Goal: Navigation & Orientation: Go to known website

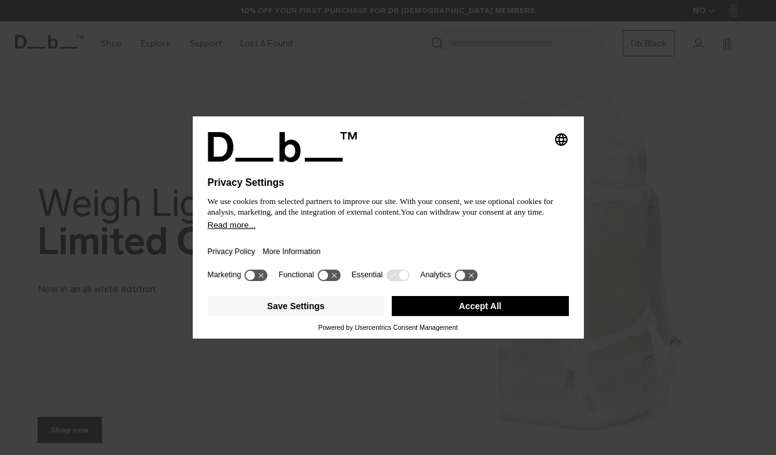
click at [488, 193] on div "We use cookies from selected partners to improve our site. With your consent, w…" at bounding box center [388, 206] width 361 height 27
click at [122, 193] on div "Selecting an option will immediately change the language Privacy Settings We us…" at bounding box center [388, 227] width 776 height 455
click at [235, 65] on div "Selecting an option will immediately change the language Privacy Settings We us…" at bounding box center [388, 227] width 776 height 455
click at [141, 105] on div "Selecting an option will immediately change the language Privacy Settings We us…" at bounding box center [388, 227] width 776 height 455
click at [552, 85] on div "Selecting an option will immediately change the language Privacy Settings We us…" at bounding box center [388, 227] width 776 height 455
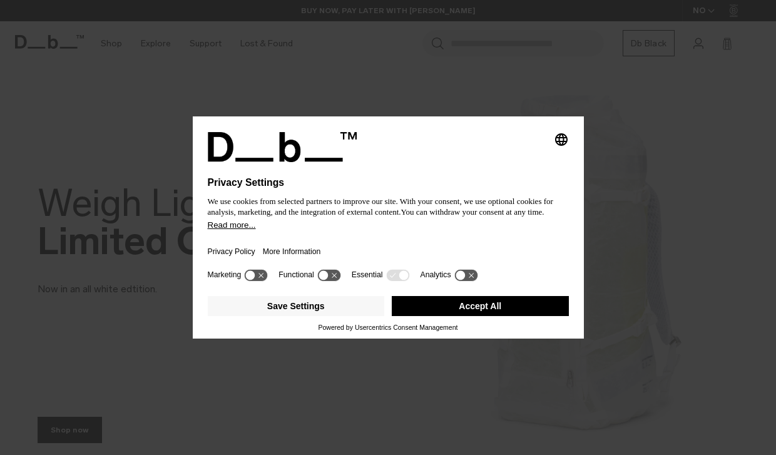
click at [452, 314] on button "Accept All" at bounding box center [480, 306] width 177 height 20
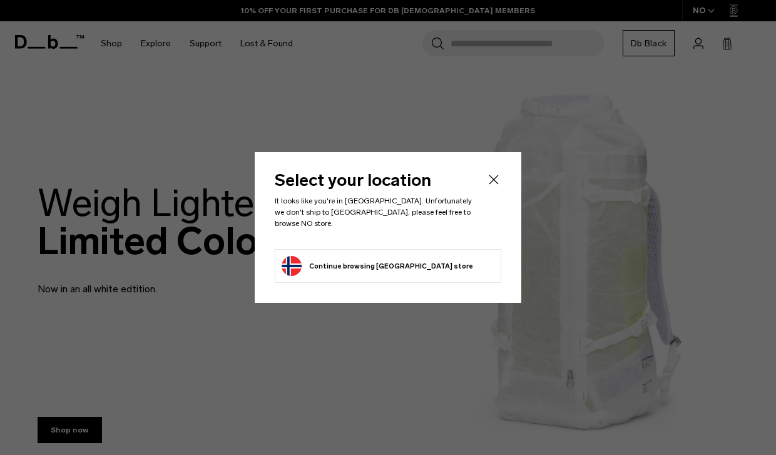
click at [406, 249] on li "Continue browsing [GEOGRAPHIC_DATA] store Continue shopping in [GEOGRAPHIC_DATA]" at bounding box center [388, 266] width 227 height 34
click at [401, 274] on li "Continue browsing [GEOGRAPHIC_DATA] store Continue shopping in [GEOGRAPHIC_DATA]" at bounding box center [388, 266] width 227 height 34
click at [401, 267] on button "Continue browsing [GEOGRAPHIC_DATA] store Continue shopping in [GEOGRAPHIC_DATA]" at bounding box center [378, 266] width 192 height 20
